Goal: Connect with others: Establish contact or relationships with other users

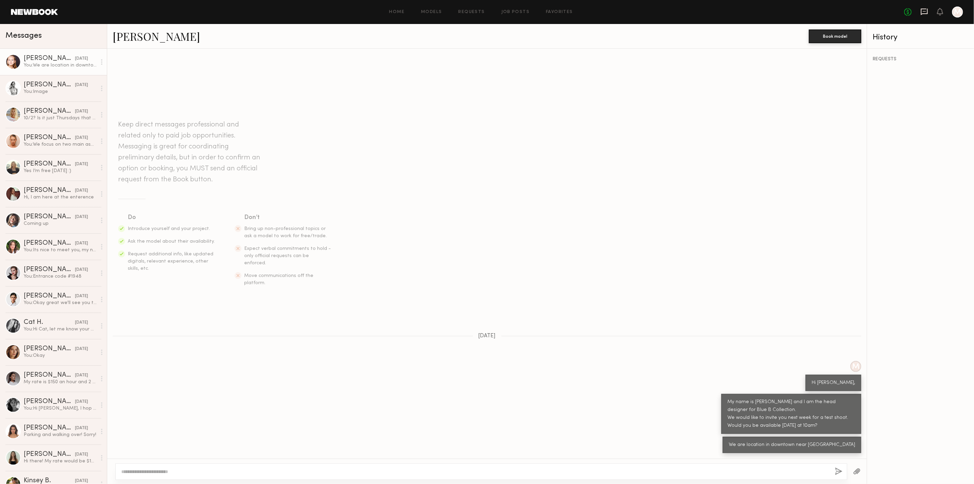
click at [921, 14] on icon at bounding box center [925, 12] width 8 height 8
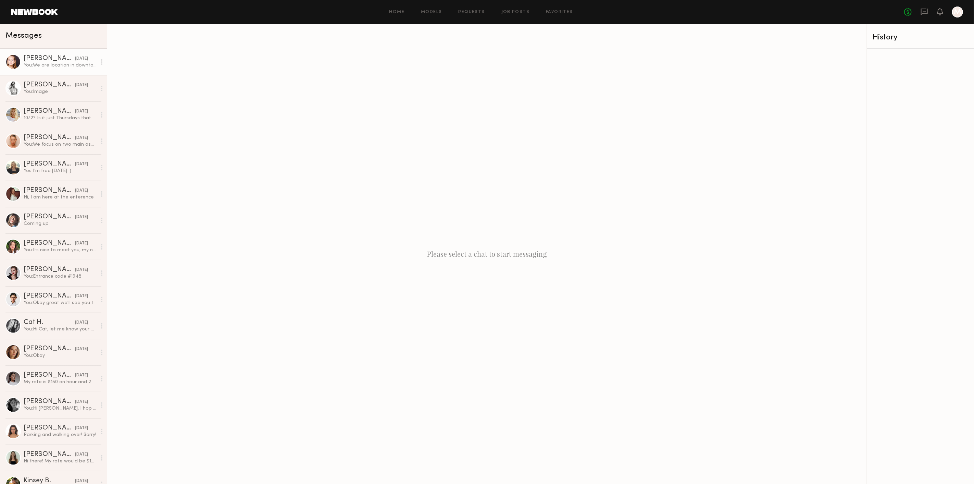
click at [54, 61] on div "Savanna G." at bounding box center [49, 58] width 51 height 7
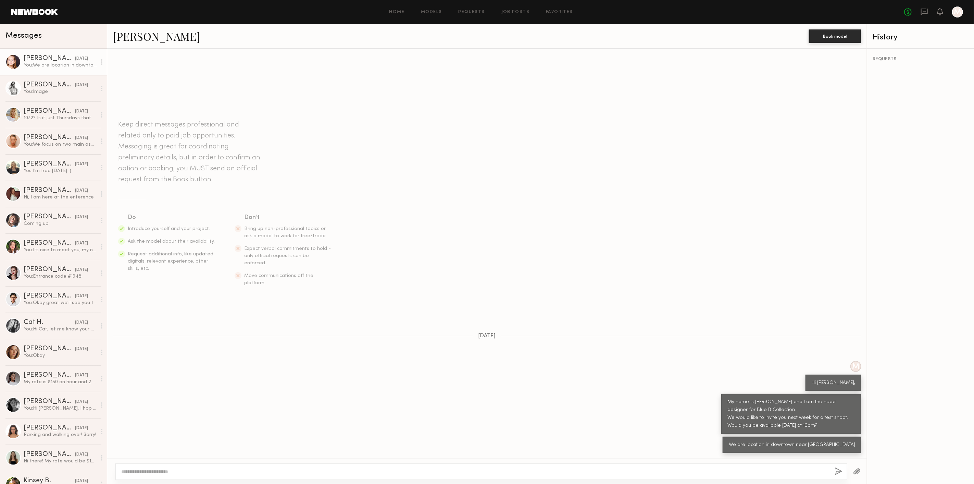
click at [128, 35] on link "Savanna G." at bounding box center [156, 36] width 87 height 15
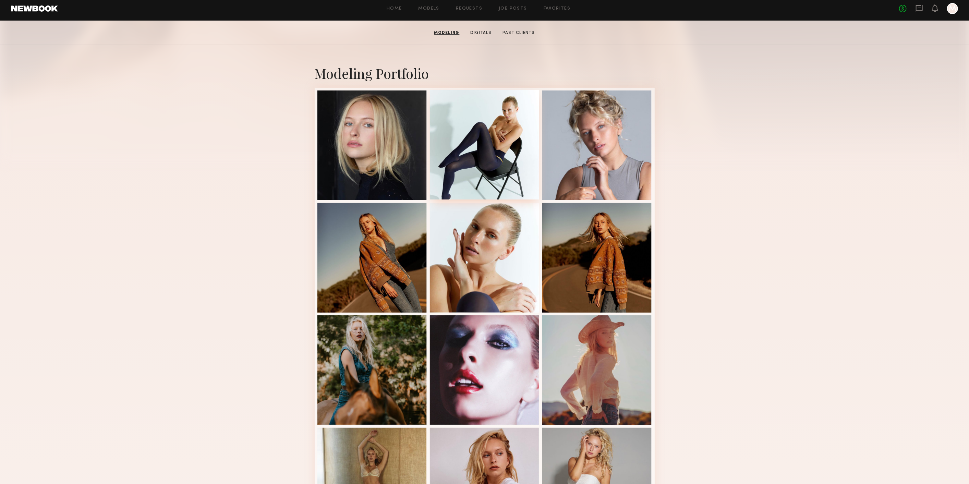
scroll to position [101, 0]
